Goal: Information Seeking & Learning: Find contact information

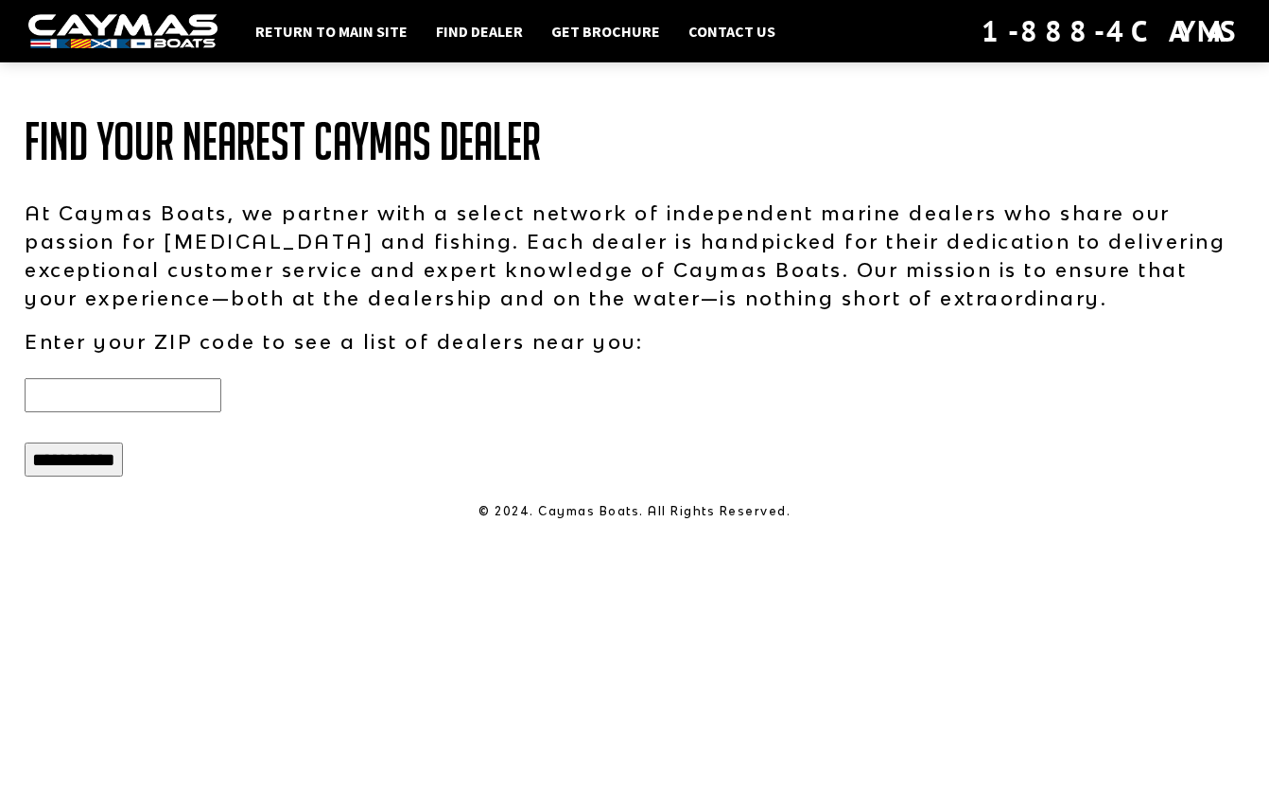
click at [120, 386] on input "text" at bounding box center [123, 395] width 197 height 34
click at [78, 396] on input "text" at bounding box center [123, 395] width 197 height 34
paste input "*****"
type input "*****"
click at [72, 455] on input "**********" at bounding box center [74, 459] width 98 height 34
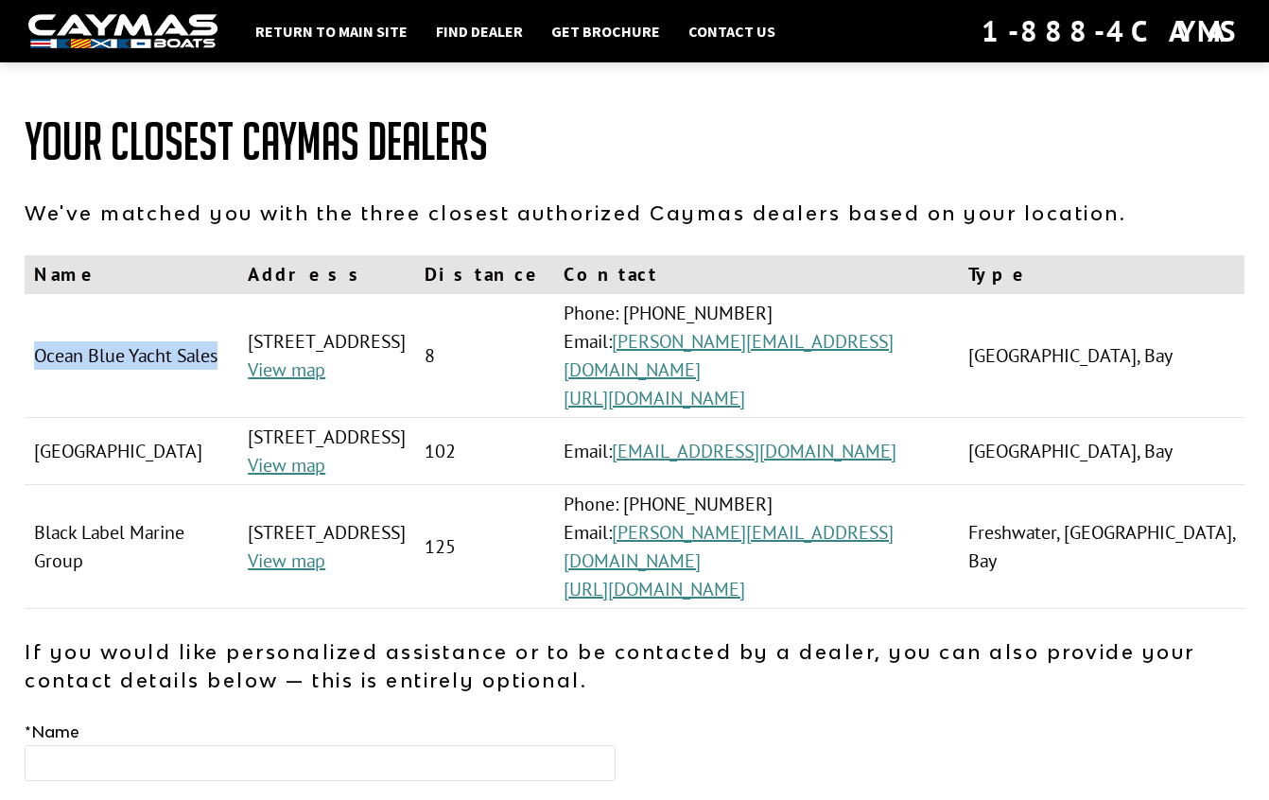
drag, startPoint x: 104, startPoint y: 376, endPoint x: 28, endPoint y: 346, distance: 81.5
click at [28, 346] on td "Ocean Blue Yacht Sales" at bounding box center [132, 356] width 214 height 124
click at [35, 342] on td "Ocean Blue Yacht Sales" at bounding box center [132, 356] width 214 height 124
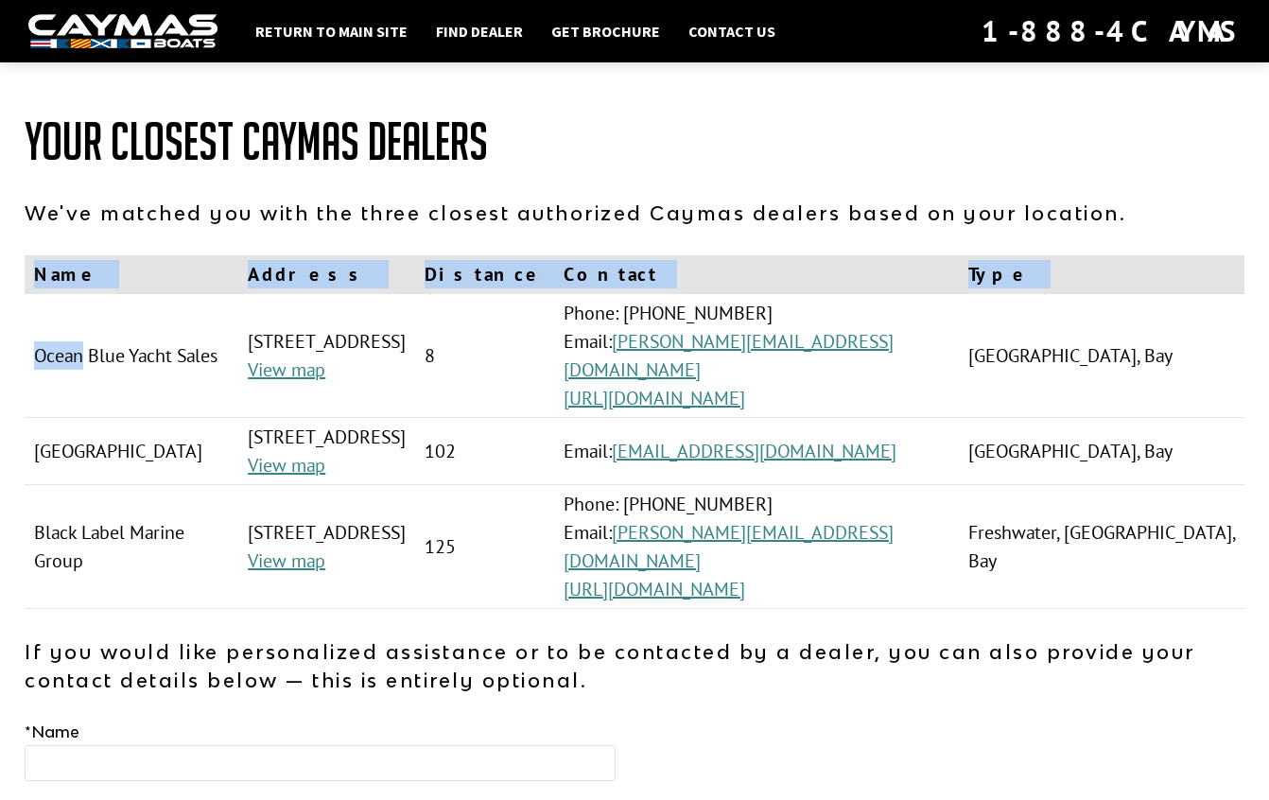
drag, startPoint x: 85, startPoint y: 341, endPoint x: 18, endPoint y: 341, distance: 67.1
click at [18, 341] on div "Your Closest Caymas Dealers We've matched you with the three closest authorized…" at bounding box center [634, 596] width 1257 height 1023
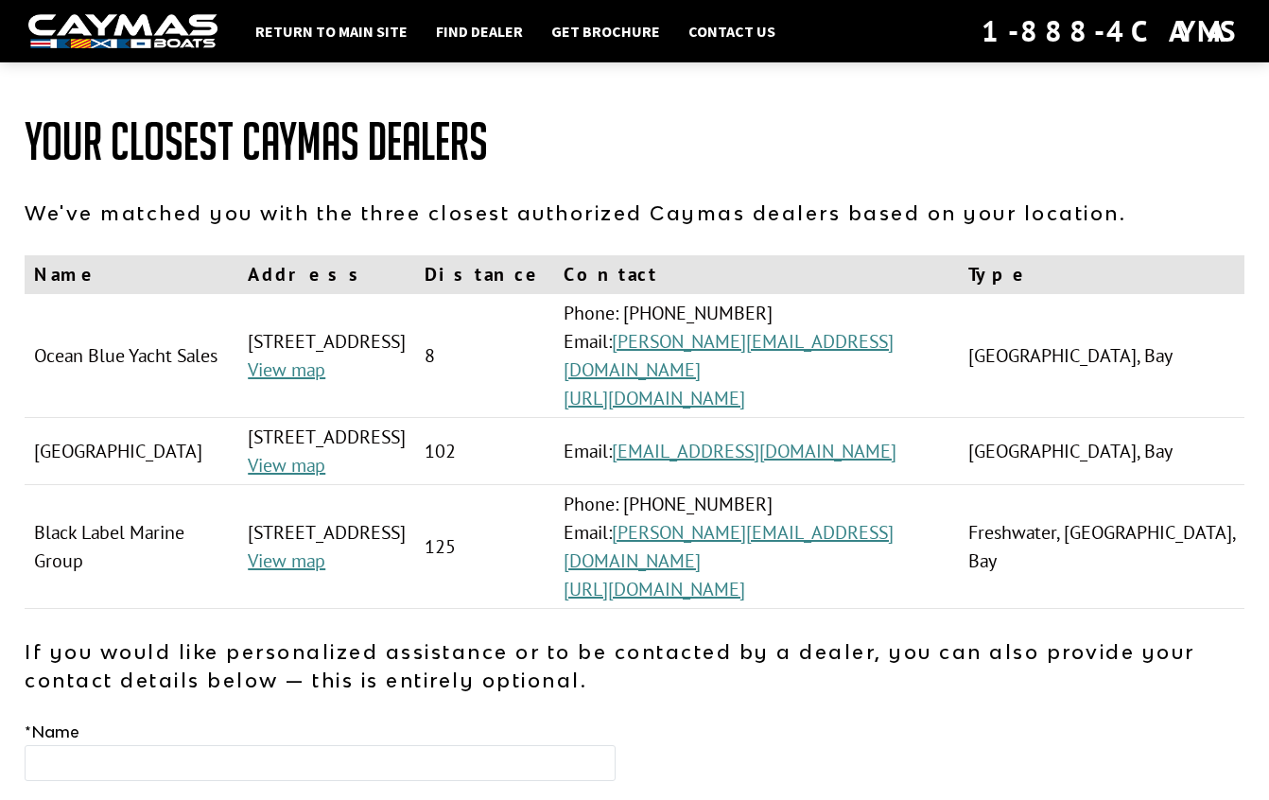
click at [35, 339] on td "Ocean Blue Yacht Sales" at bounding box center [132, 356] width 214 height 124
drag, startPoint x: 128, startPoint y: 339, endPoint x: 30, endPoint y: 341, distance: 97.4
click at [30, 341] on td "Ocean Blue Yacht Sales" at bounding box center [132, 356] width 214 height 124
copy td "Ocean Blue"
click at [78, 488] on td "Black Label Marine Group" at bounding box center [132, 547] width 214 height 124
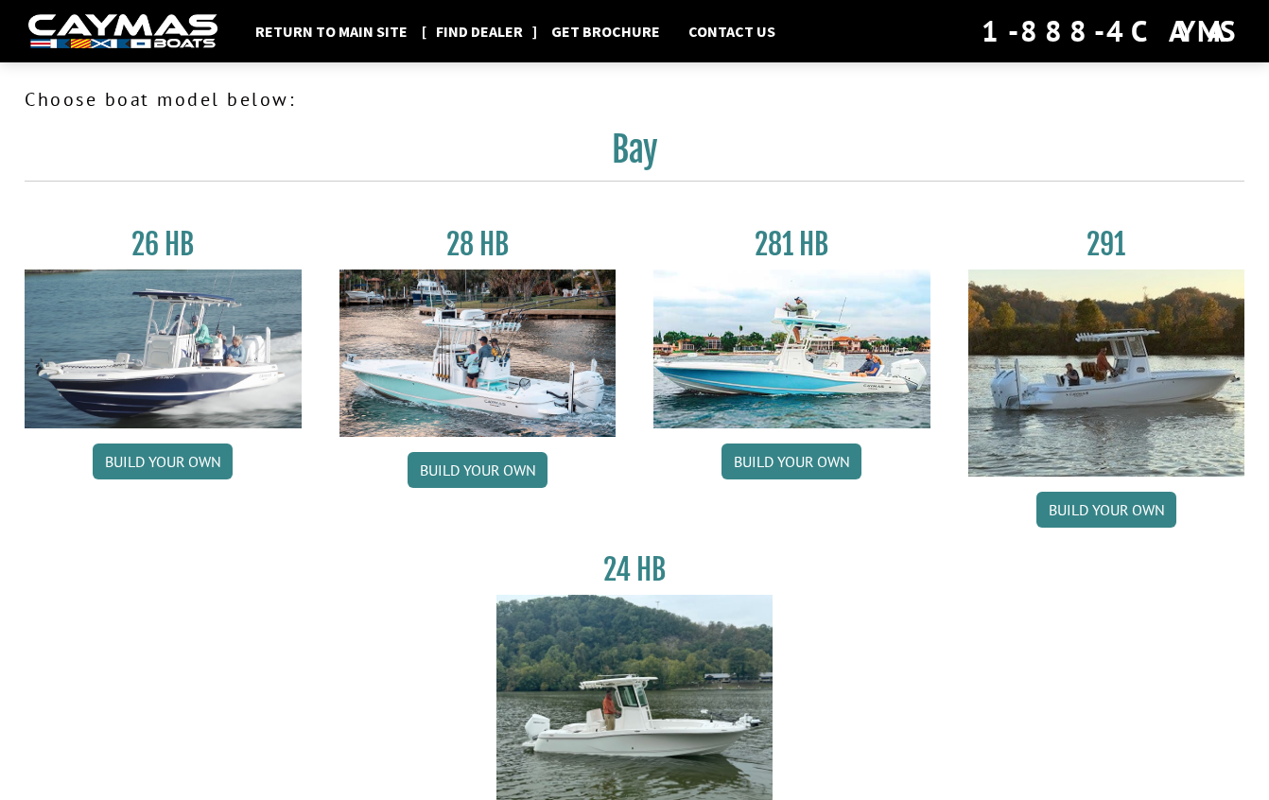
click at [464, 36] on link "Find Dealer" at bounding box center [479, 31] width 106 height 25
